Goal: Task Accomplishment & Management: Use online tool/utility

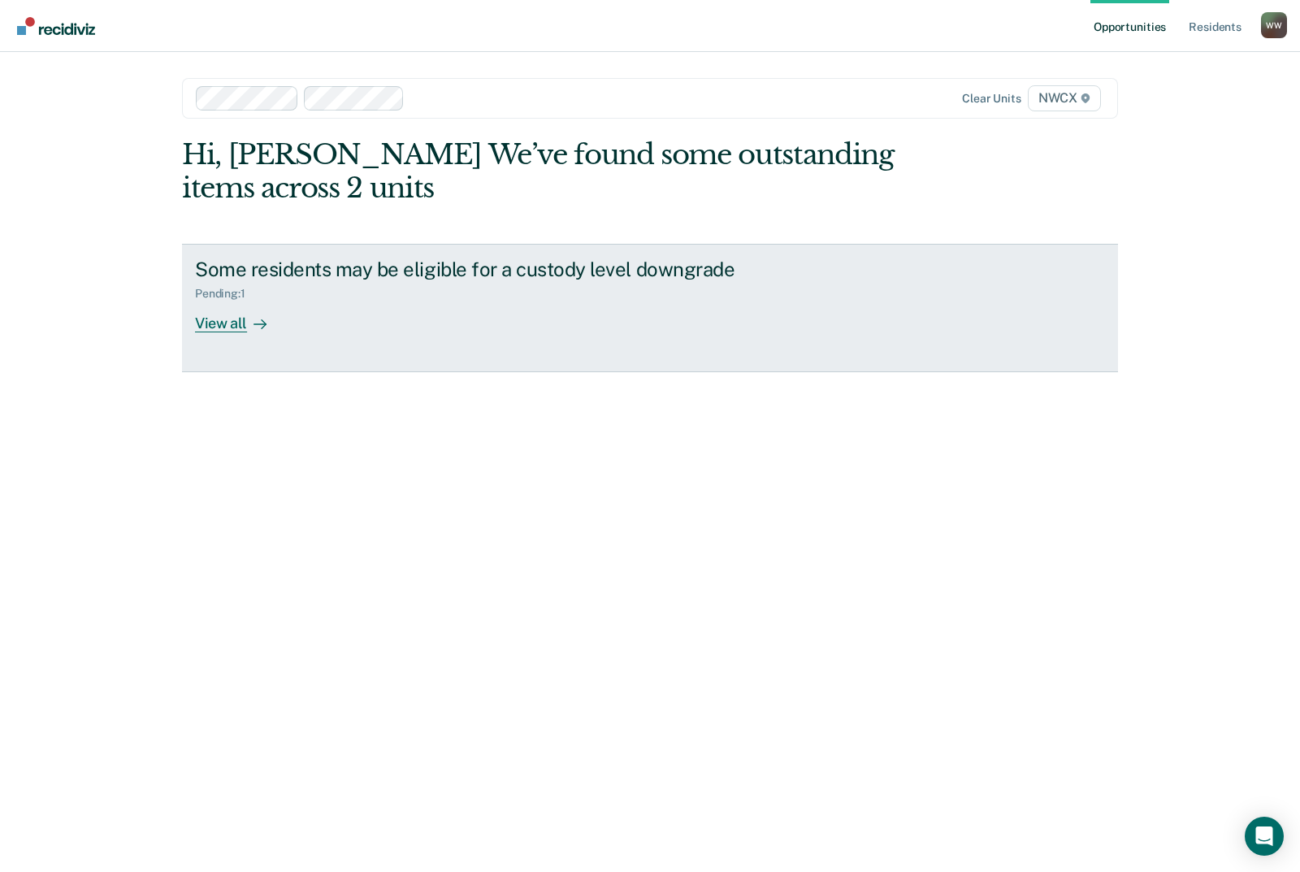
click at [254, 309] on div "View all" at bounding box center [240, 317] width 91 height 32
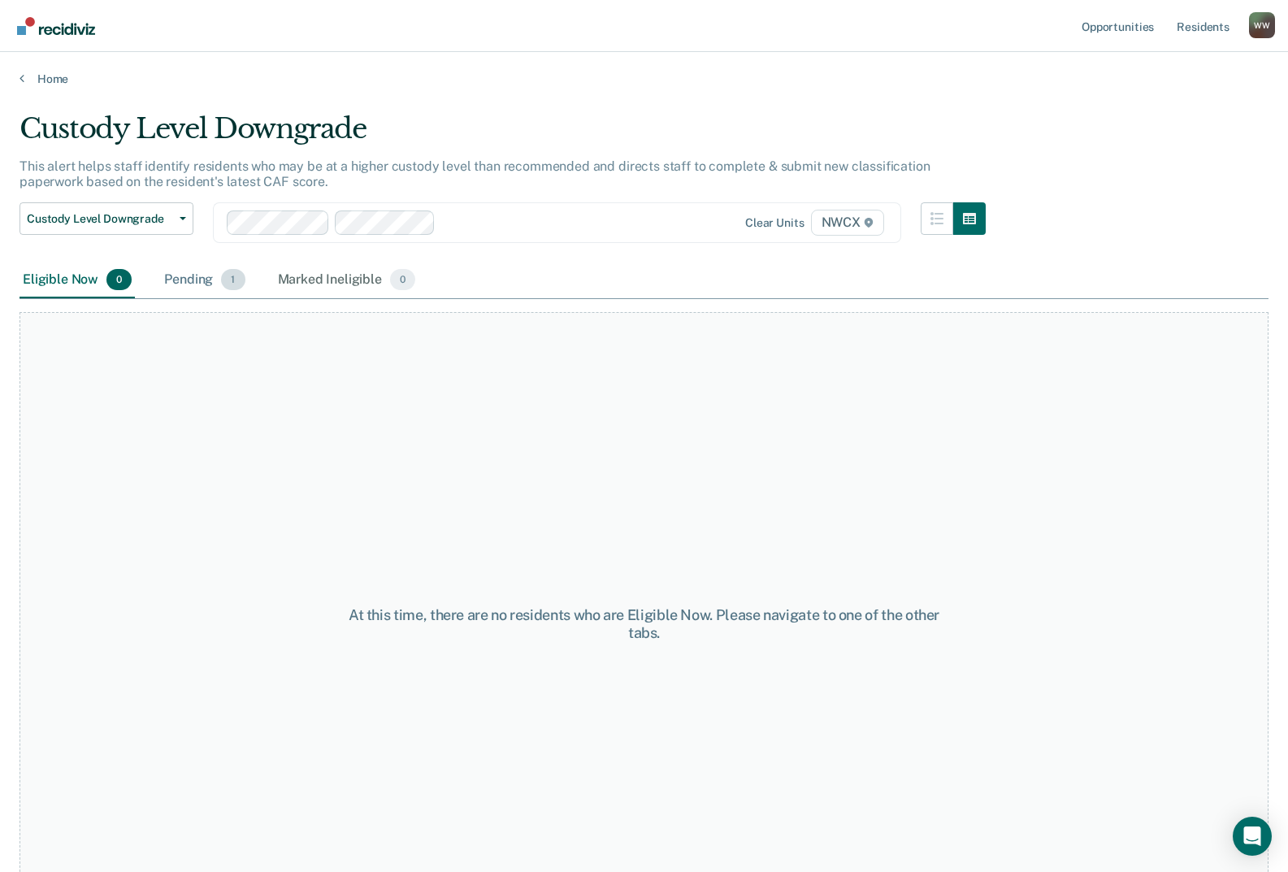
click at [225, 288] on div "Pending 1" at bounding box center [204, 280] width 87 height 36
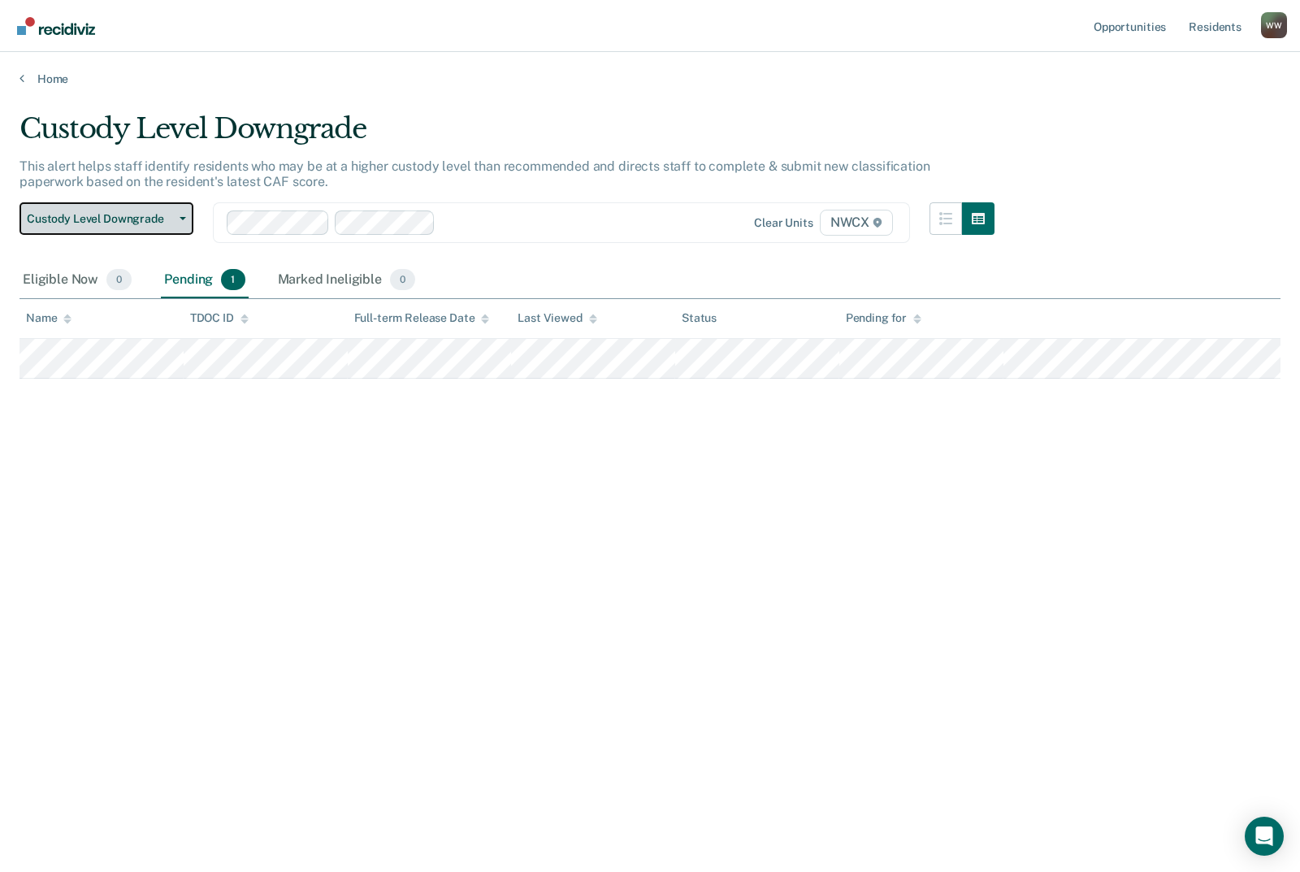
click at [149, 231] on button "Custody Level Downgrade" at bounding box center [106, 218] width 174 height 32
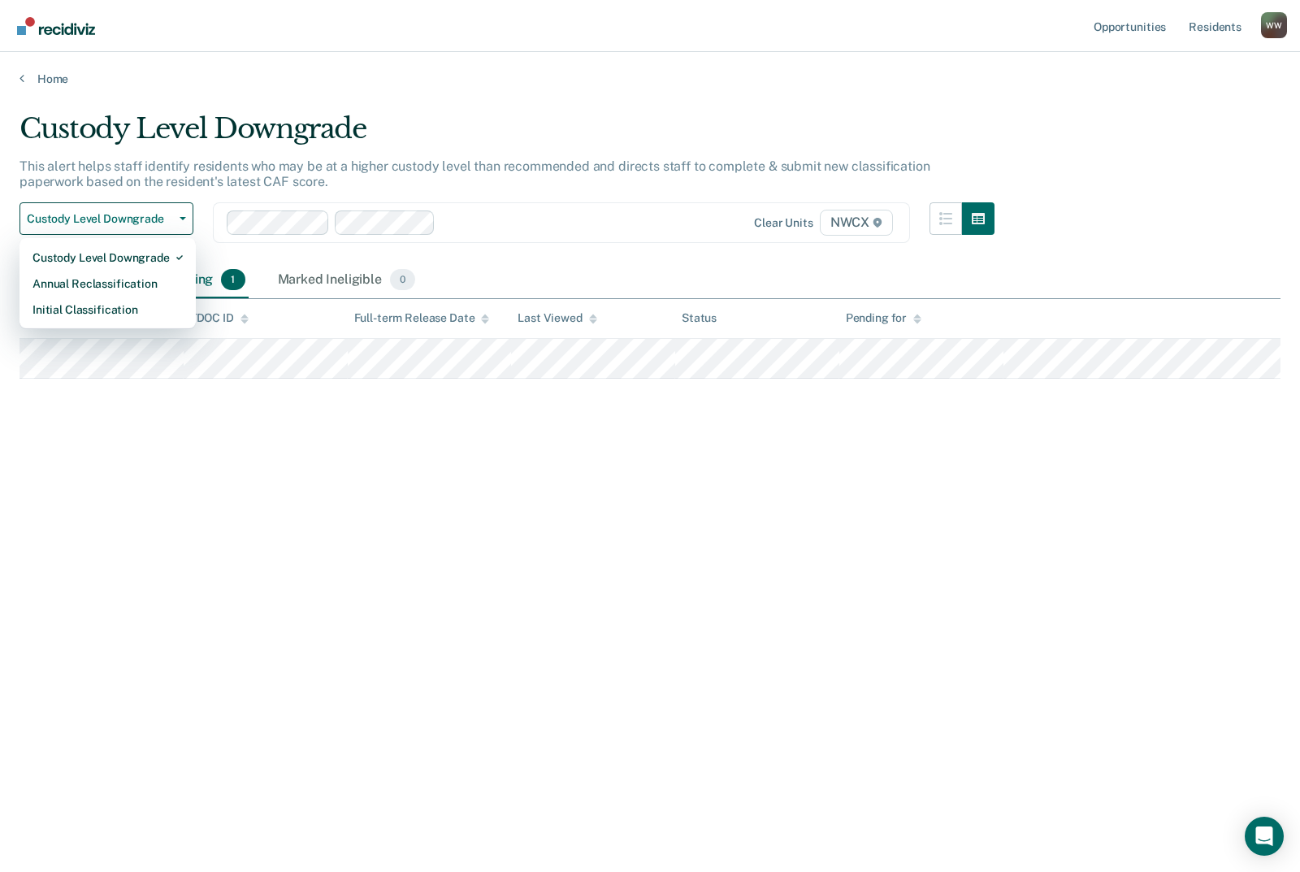
click at [608, 245] on div "Custody Level Downgrade Custody Level Downgrade Annual Reclassification Initial…" at bounding box center [506, 232] width 975 height 60
